Goal: Task Accomplishment & Management: Use online tool/utility

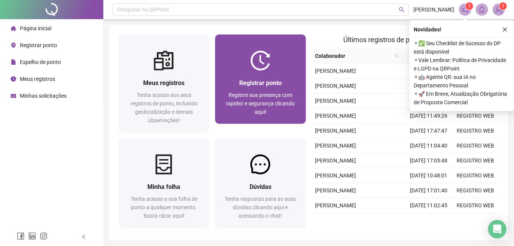
click at [284, 45] on div "Registrar ponto Registre sua presença com rapidez e segurança clicando aqui!" at bounding box center [260, 78] width 90 height 89
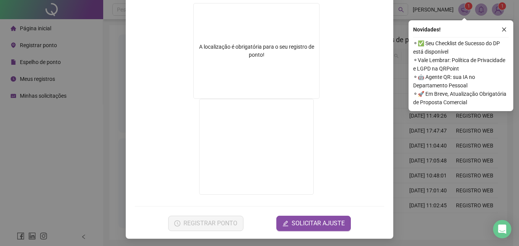
scroll to position [124, 0]
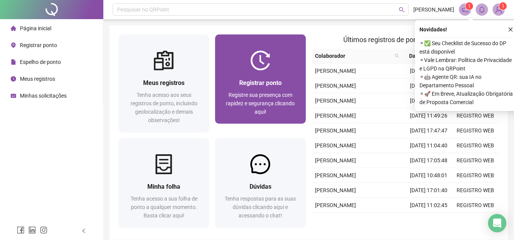
click at [254, 69] on img at bounding box center [260, 60] width 20 height 20
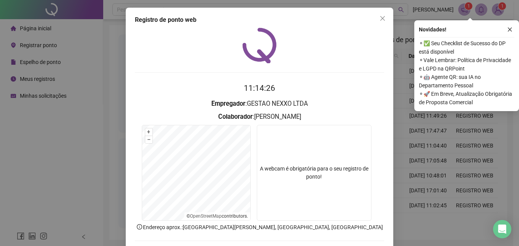
scroll to position [37, 0]
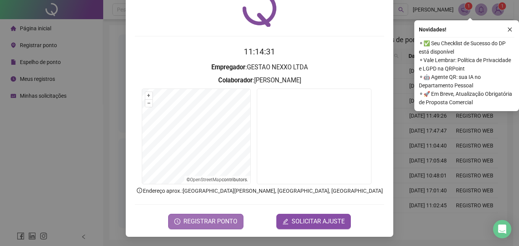
click at [201, 221] on span "REGISTRAR PONTO" at bounding box center [211, 221] width 54 height 9
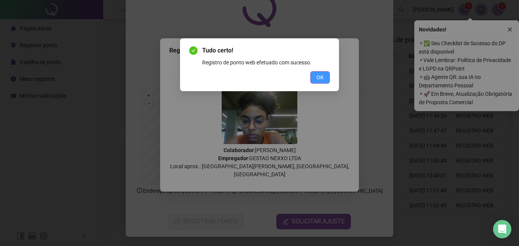
click at [317, 81] on span "OK" at bounding box center [320, 77] width 7 height 8
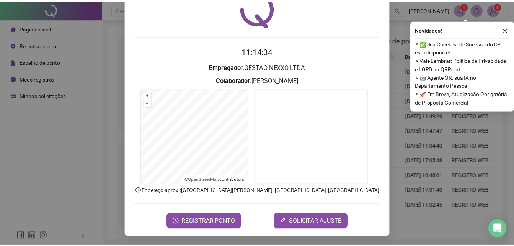
scroll to position [0, 0]
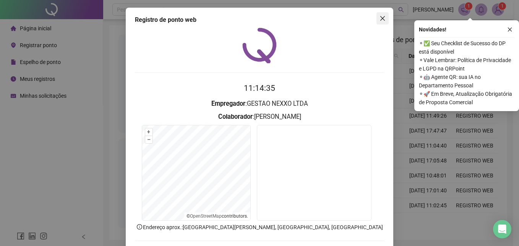
click at [377, 20] on span "Close" at bounding box center [383, 18] width 12 height 6
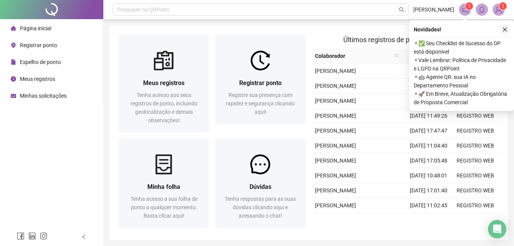
click at [507, 27] on icon "close" at bounding box center [504, 29] width 5 height 5
click at [510, 27] on div "Novidades ! ⚬ ✅ Seu Checklist de Sucesso do DP está disponível ⚬ Vale Lembrar: …" at bounding box center [461, 65] width 105 height 91
click at [506, 28] on icon "close" at bounding box center [505, 30] width 4 height 4
